Goal: Task Accomplishment & Management: Use online tool/utility

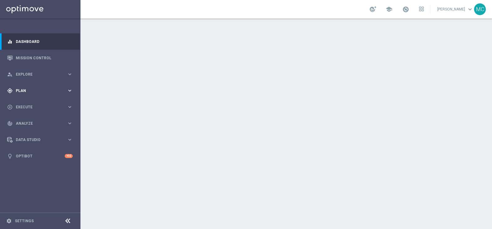
click at [69, 90] on icon "keyboard_arrow_right" at bounding box center [70, 91] width 6 height 6
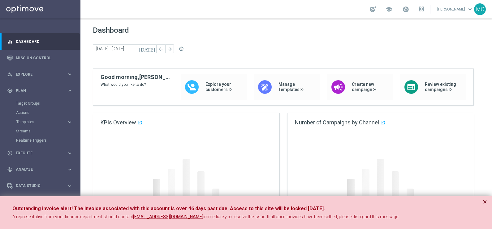
click at [486, 201] on button "×" at bounding box center [484, 202] width 4 height 7
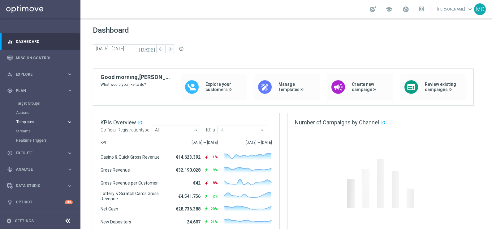
click at [71, 122] on icon "keyboard_arrow_right" at bounding box center [70, 122] width 6 height 6
click at [27, 131] on link "Optimail" at bounding box center [41, 131] width 45 height 5
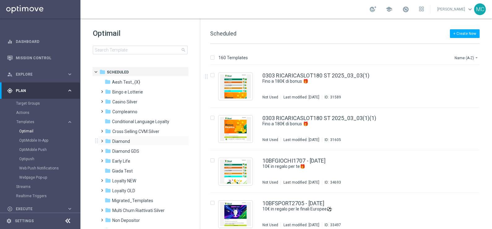
click at [100, 139] on span at bounding box center [100, 138] width 3 height 2
click at [108, 159] on span at bounding box center [106, 158] width 3 height 2
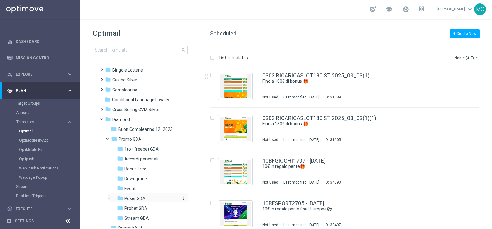
scroll to position [38, 0]
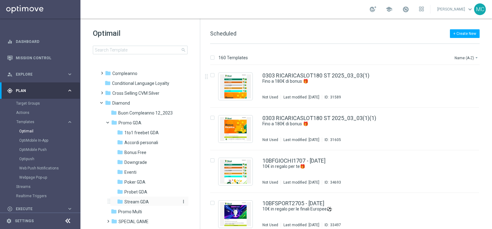
click at [136, 203] on span "Stream GDA" at bounding box center [136, 202] width 24 height 6
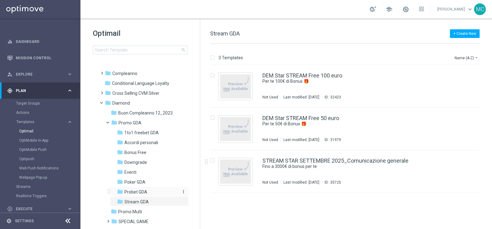
click at [133, 190] on span "Probet GDA" at bounding box center [135, 193] width 23 height 6
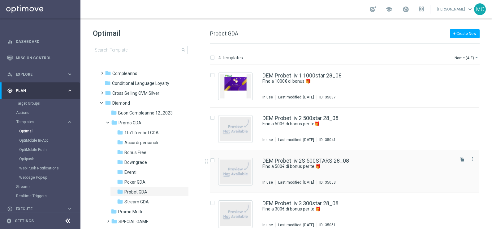
scroll to position [6, 0]
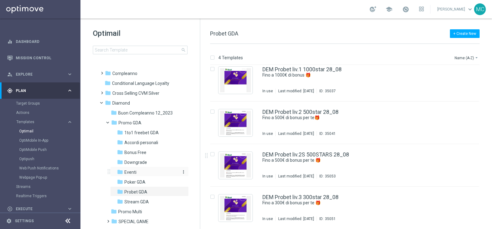
click at [136, 175] on div "folder Eventi" at bounding box center [147, 172] width 61 height 7
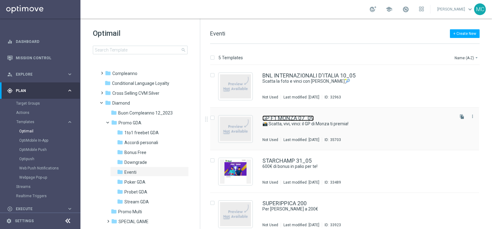
click at [297, 116] on link "GP F1 MONZA 07_09" at bounding box center [287, 119] width 51 height 6
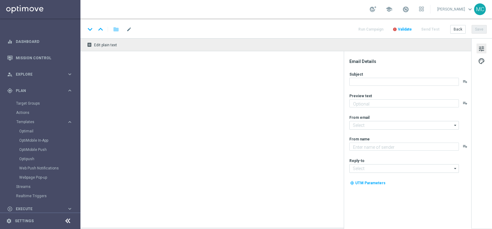
type textarea "GP F1 Monza 2025"
type input "[EMAIL_ADDRESS][DOMAIN_NAME]"
type textarea "Sisal"
type input "[EMAIL_ADDRESS][DOMAIN_NAME]"
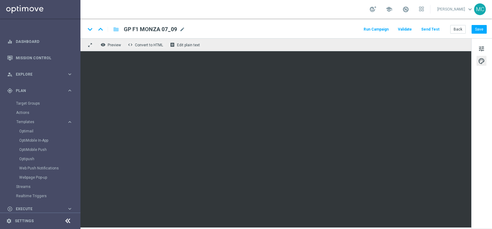
click at [239, 22] on div "keyboard_arrow_down keyboard_arrow_up folder GP F1 MONZA 07_09 GP F1 MONZA 07_0…" at bounding box center [285, 29] width 411 height 20
click at [459, 32] on button "Back" at bounding box center [457, 29] width 15 height 9
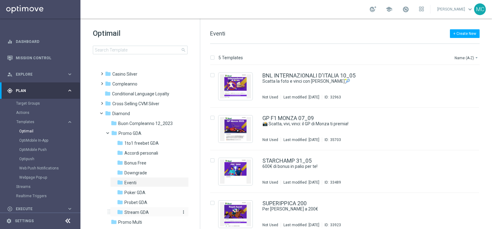
scroll to position [38, 0]
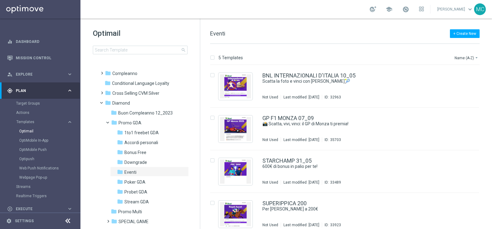
drag, startPoint x: 136, startPoint y: 201, endPoint x: 311, endPoint y: 208, distance: 174.9
click at [136, 201] on span "Stream GDA" at bounding box center [136, 202] width 24 height 6
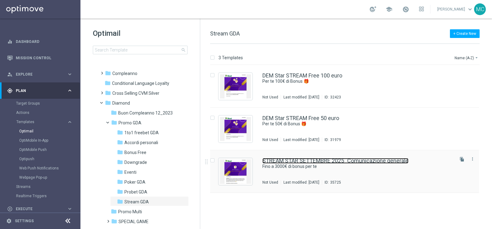
click at [316, 162] on link "STREAM STAR SETTEMBRE 2025_Comunicazione generale" at bounding box center [335, 161] width 146 height 6
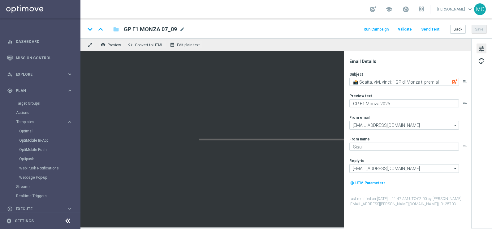
type textarea "Fino a 3000€ di bonus per te"
type textarea "🏆 Un mese da campione. Solo su SISAL."
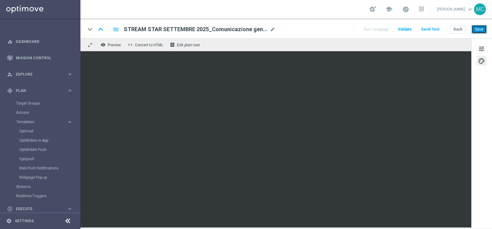
click at [485, 32] on button "Save" at bounding box center [478, 29] width 15 height 9
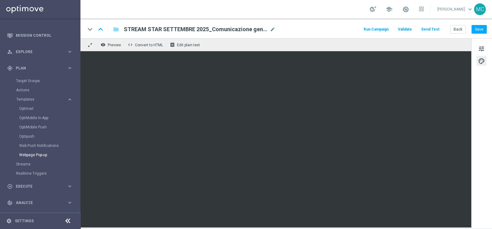
scroll to position [38, 0]
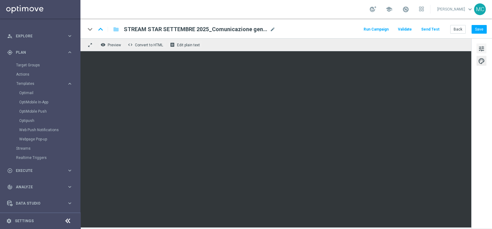
click at [479, 45] on span "tune" at bounding box center [481, 49] width 7 height 8
